Goal: Check status: Check status

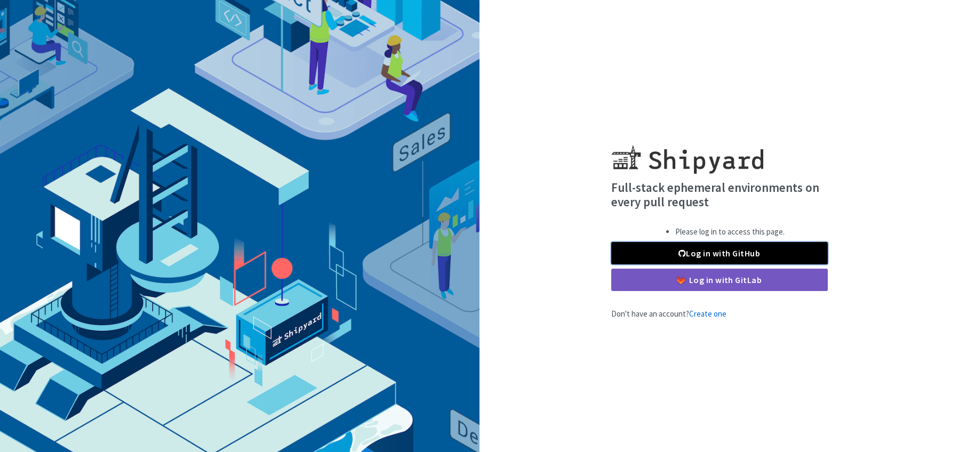
click at [688, 254] on link "Log in with GitHub" at bounding box center [719, 253] width 217 height 22
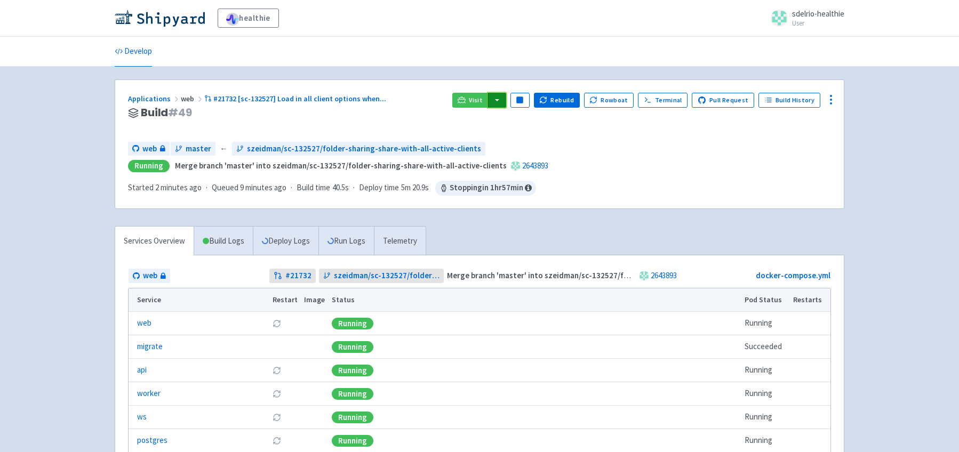
click at [504, 107] on button "button" at bounding box center [497, 100] width 18 height 15
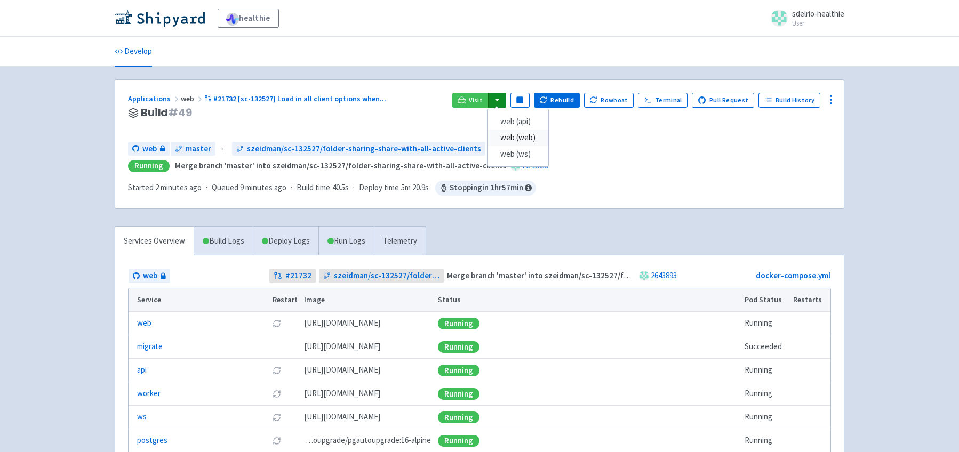
click at [518, 135] on link "web (web)" at bounding box center [517, 138] width 61 height 17
click at [506, 99] on button "button" at bounding box center [497, 100] width 18 height 15
click at [518, 140] on link "web (web)" at bounding box center [517, 138] width 61 height 17
